Goal: Navigation & Orientation: Find specific page/section

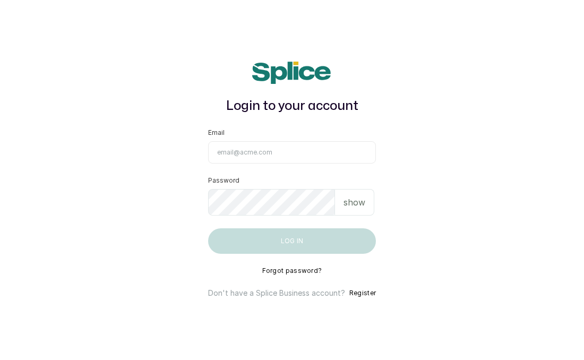
type input "[EMAIL_ADDRESS][DOMAIN_NAME]"
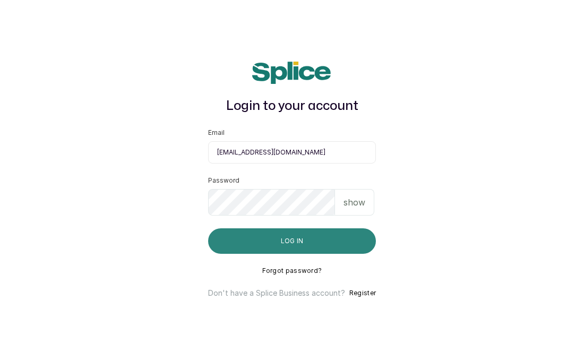
click at [309, 243] on button "Log in" at bounding box center [292, 241] width 168 height 26
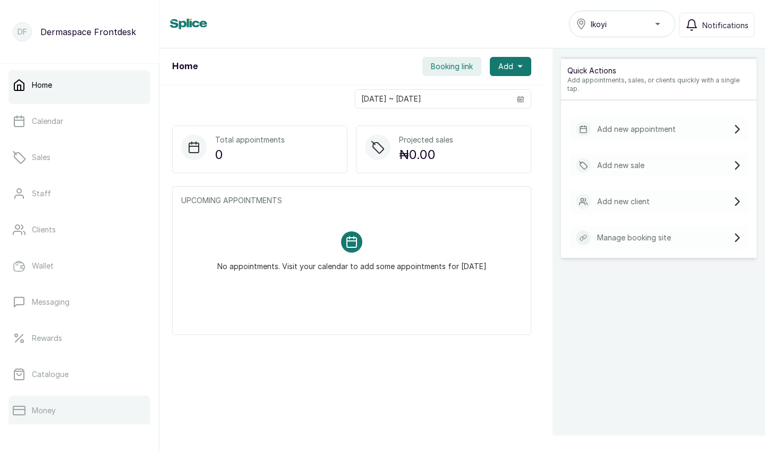
click at [63, 360] on link "Money" at bounding box center [80, 410] width 142 height 30
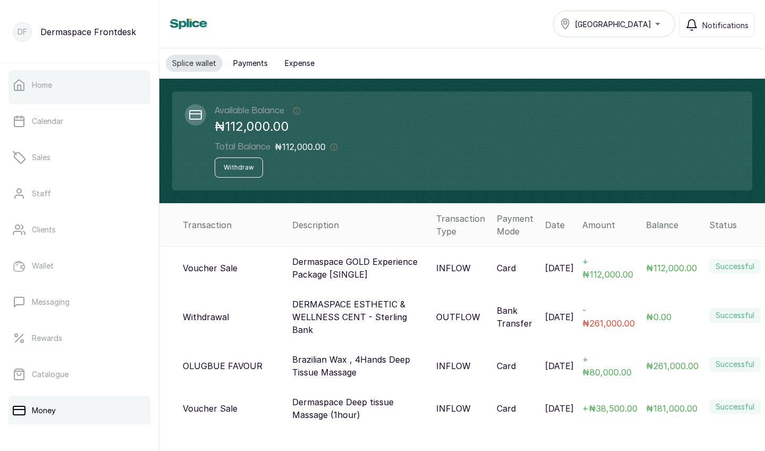
click at [73, 84] on link "Home" at bounding box center [80, 85] width 142 height 30
